Goal: Register for event/course

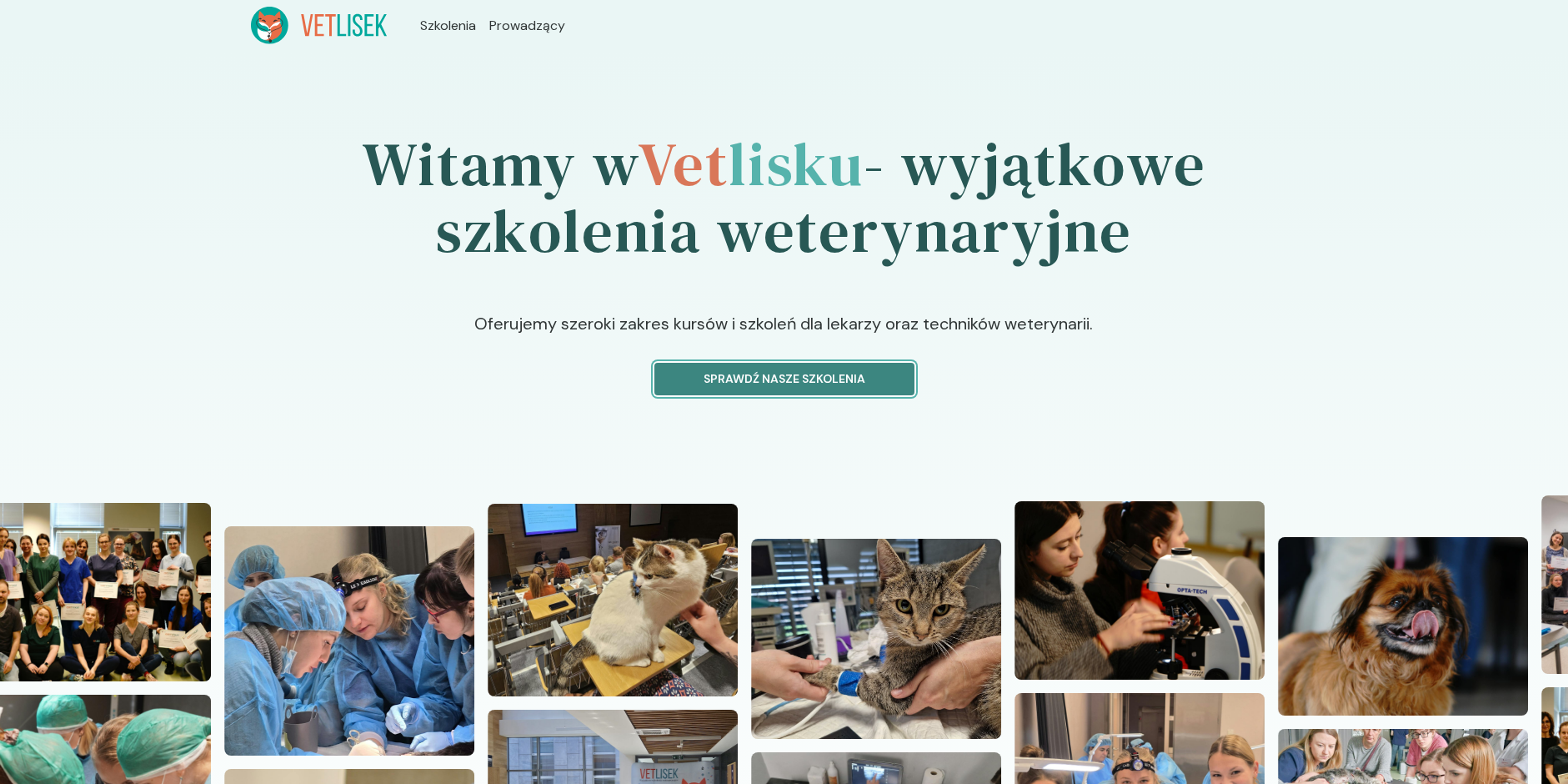
click at [758, 379] on p "Sprawdź nasze szkolenia" at bounding box center [784, 379] width 231 height 17
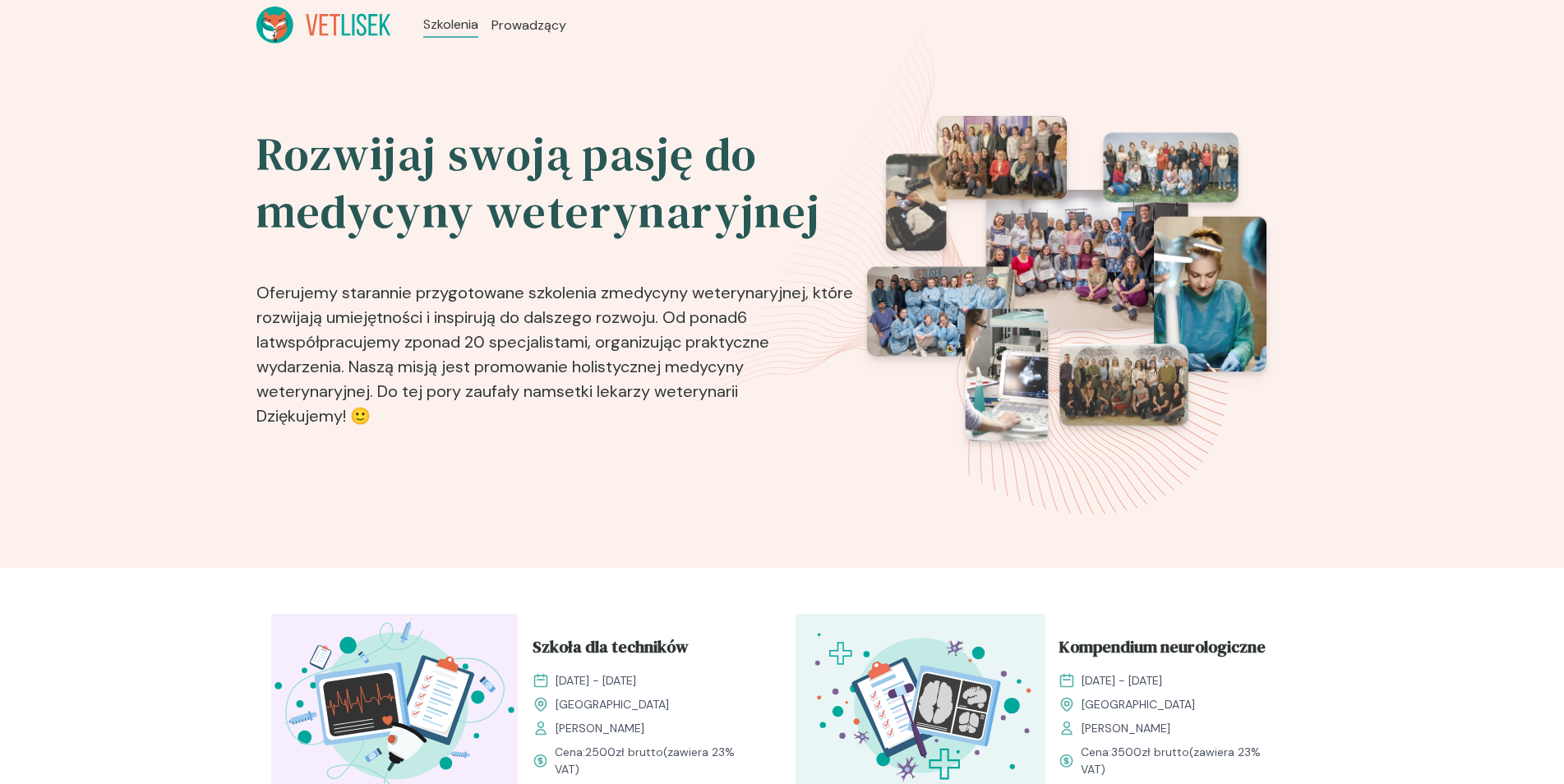
drag, startPoint x: 1505, startPoint y: 417, endPoint x: 1456, endPoint y: 124, distance: 297.1
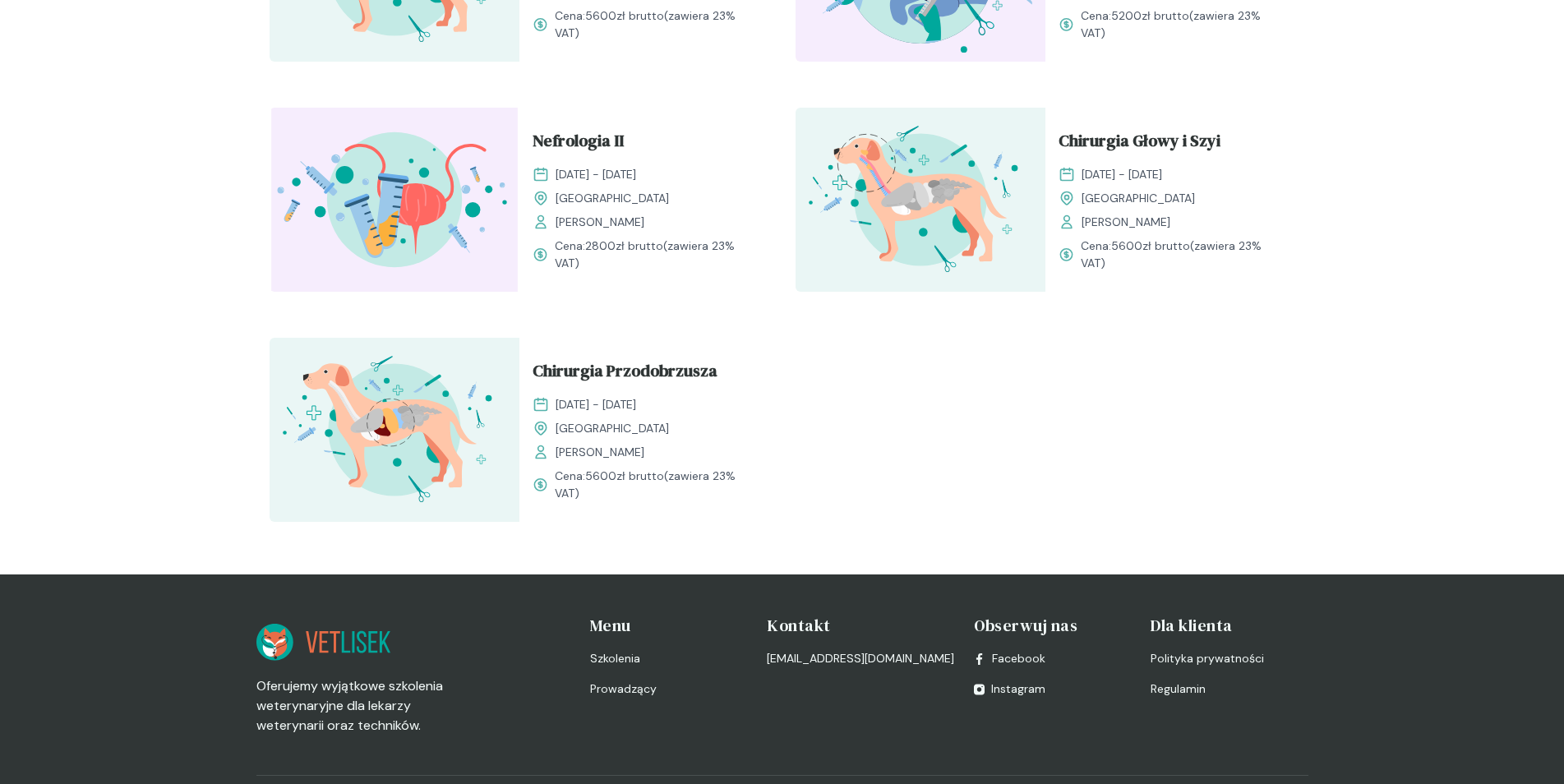
scroll to position [2218, 0]
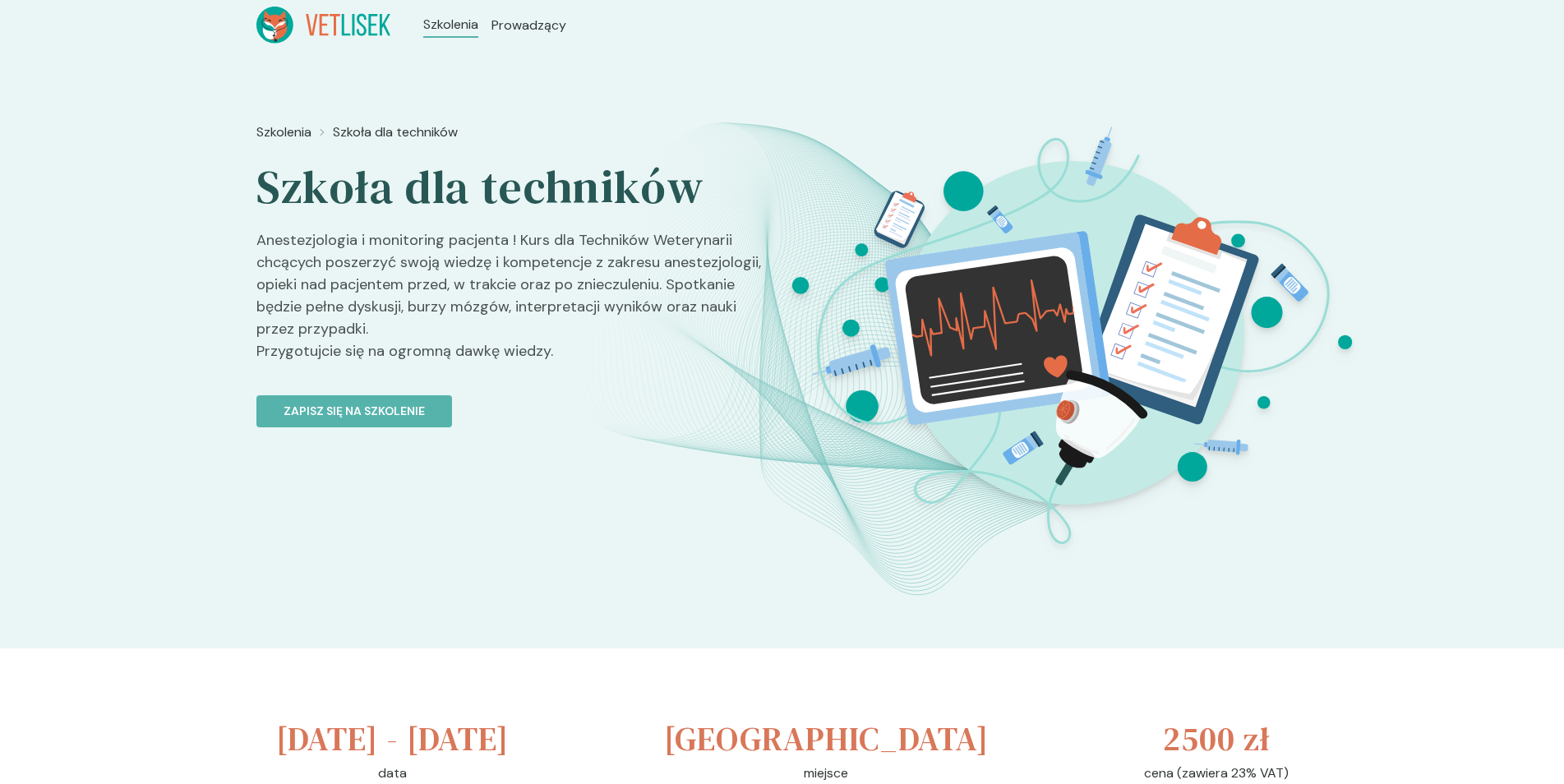
drag, startPoint x: 1110, startPoint y: 464, endPoint x: 1060, endPoint y: 271, distance: 199.4
click at [368, 413] on p "Zapisz się na szkolenie" at bounding box center [354, 411] width 141 height 17
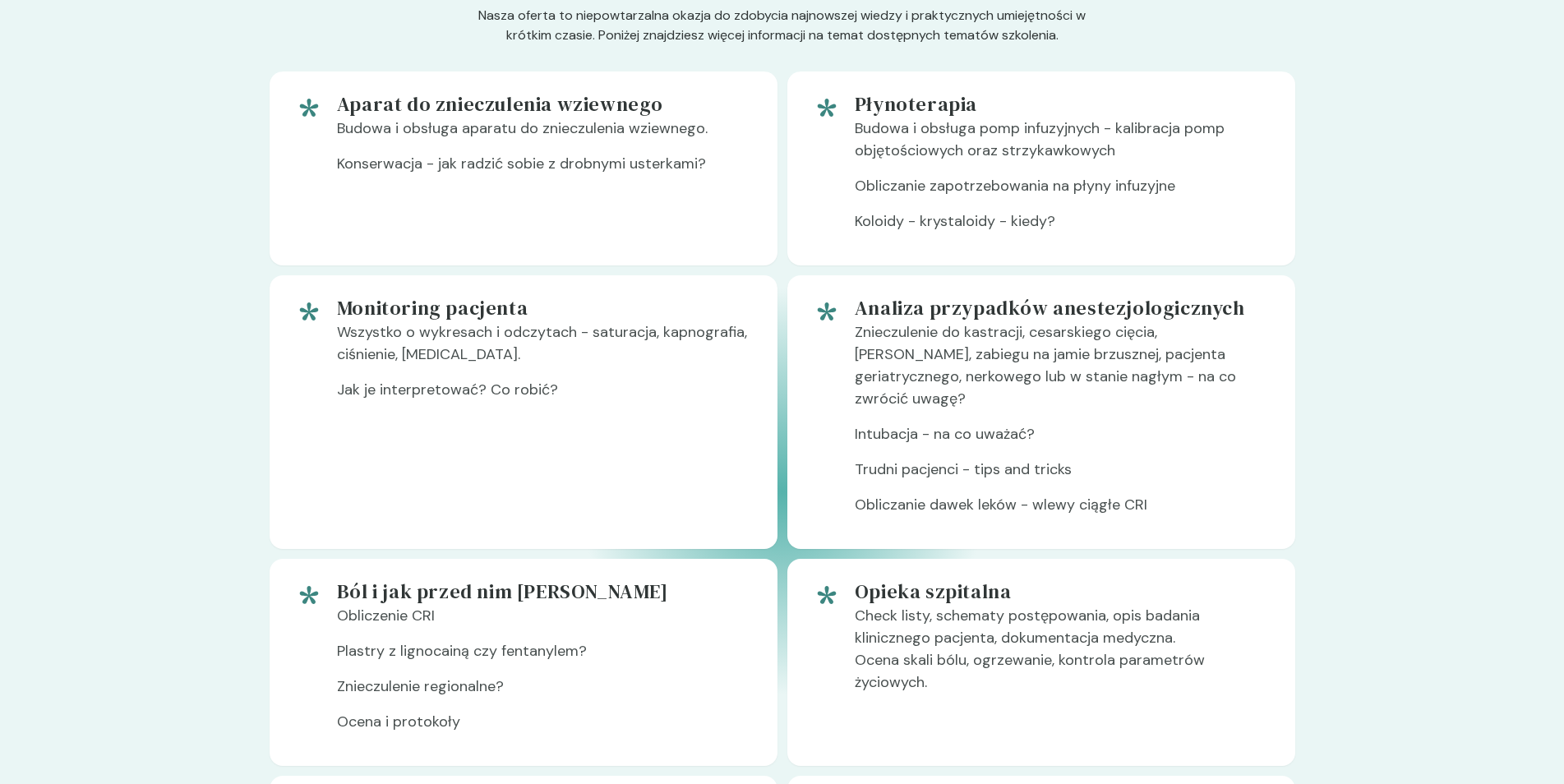
scroll to position [986, 0]
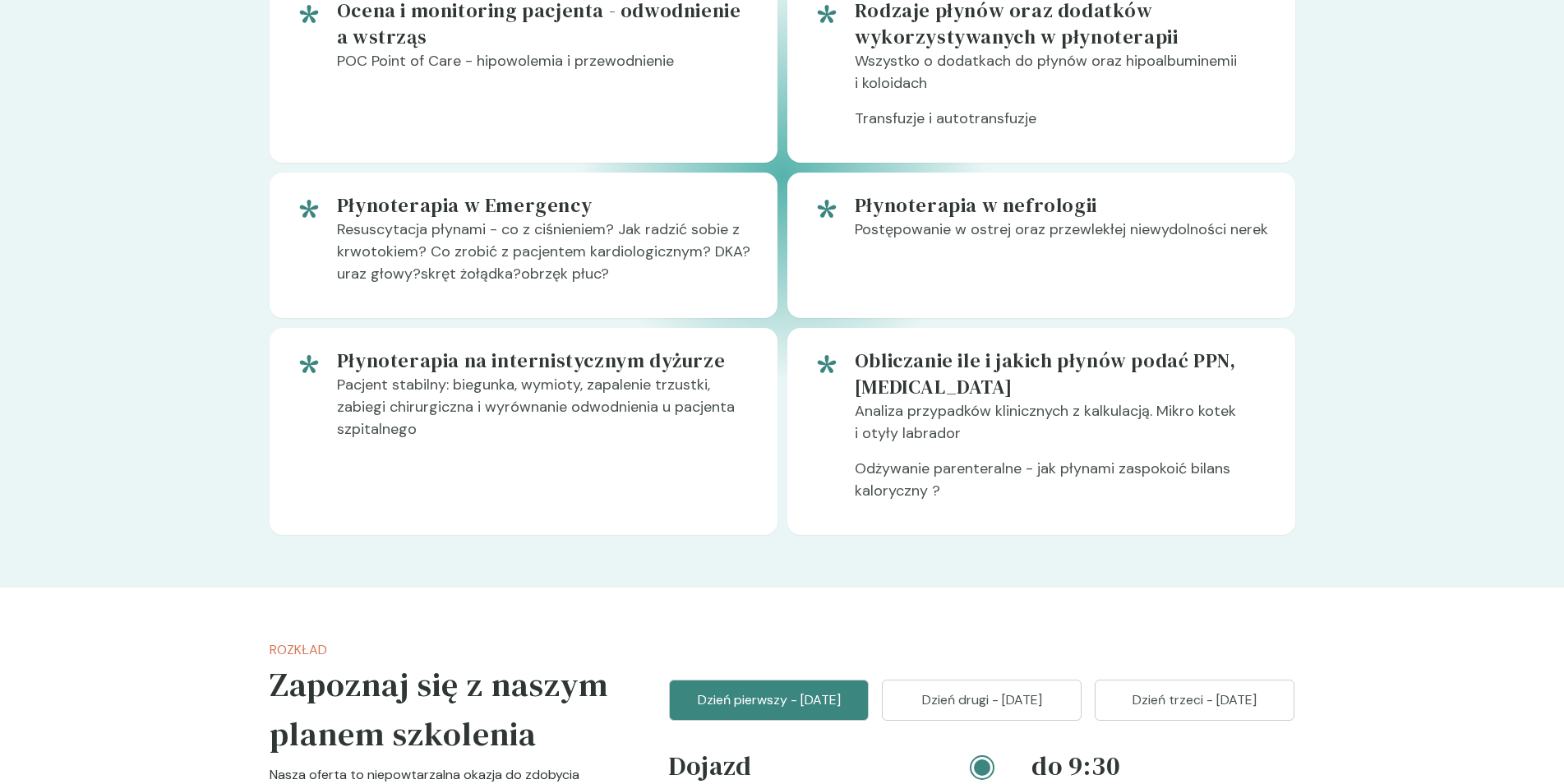
scroll to position [1232, 0]
